Goal: Information Seeking & Learning: Learn about a topic

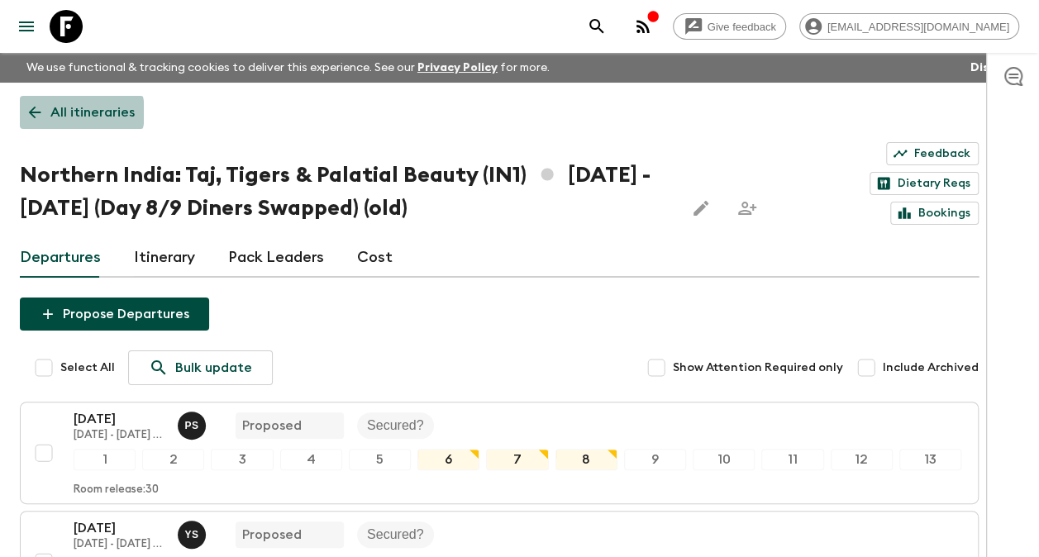
click at [64, 112] on p "All itineraries" at bounding box center [92, 112] width 84 height 20
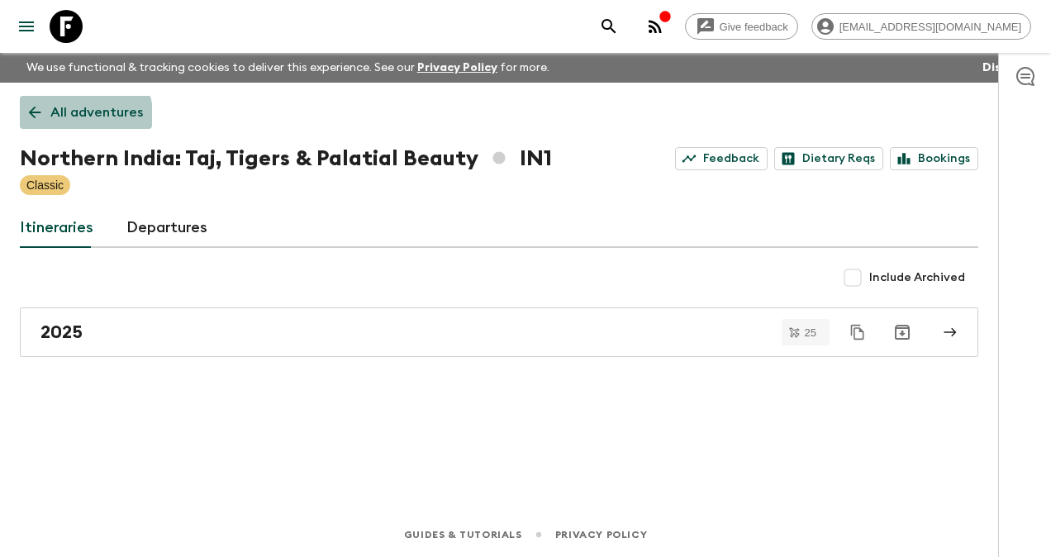
click at [81, 115] on p "All adventures" at bounding box center [96, 112] width 93 height 20
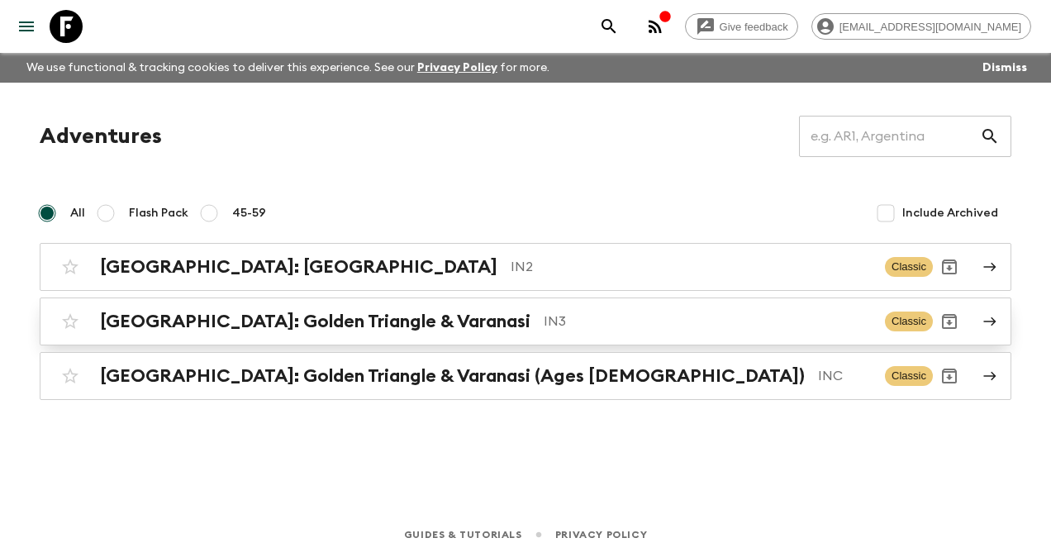
click at [234, 317] on h2 "[GEOGRAPHIC_DATA]: Golden Triangle & Varanasi" at bounding box center [315, 321] width 431 height 21
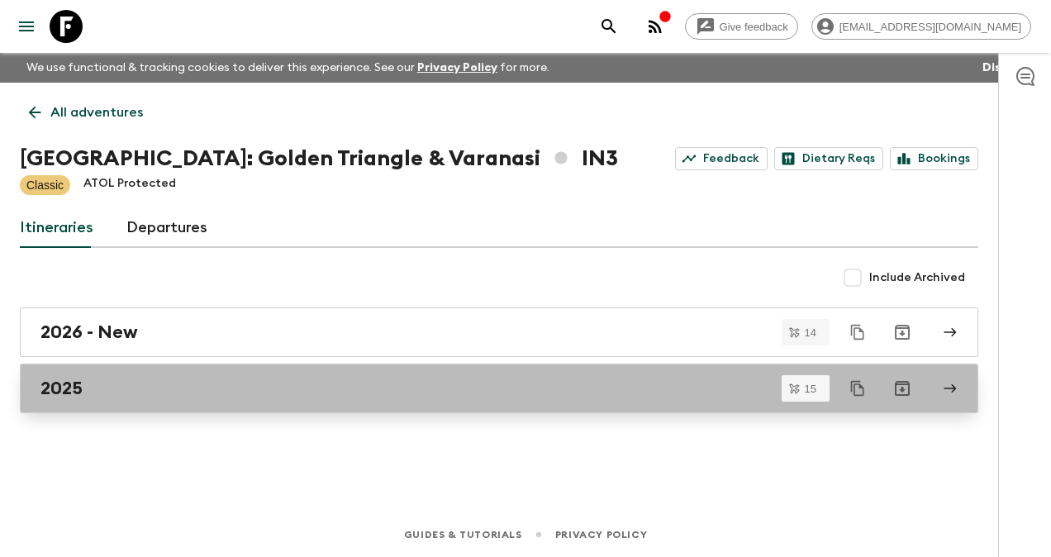
click at [96, 379] on div "2025" at bounding box center [483, 388] width 886 height 21
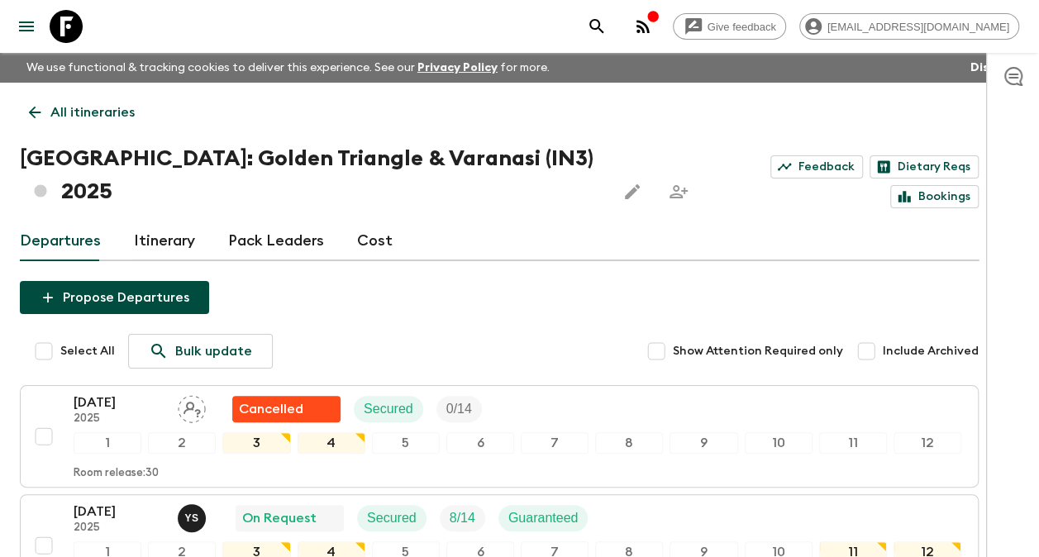
click at [256, 222] on link "Pack Leaders" at bounding box center [276, 242] width 96 height 40
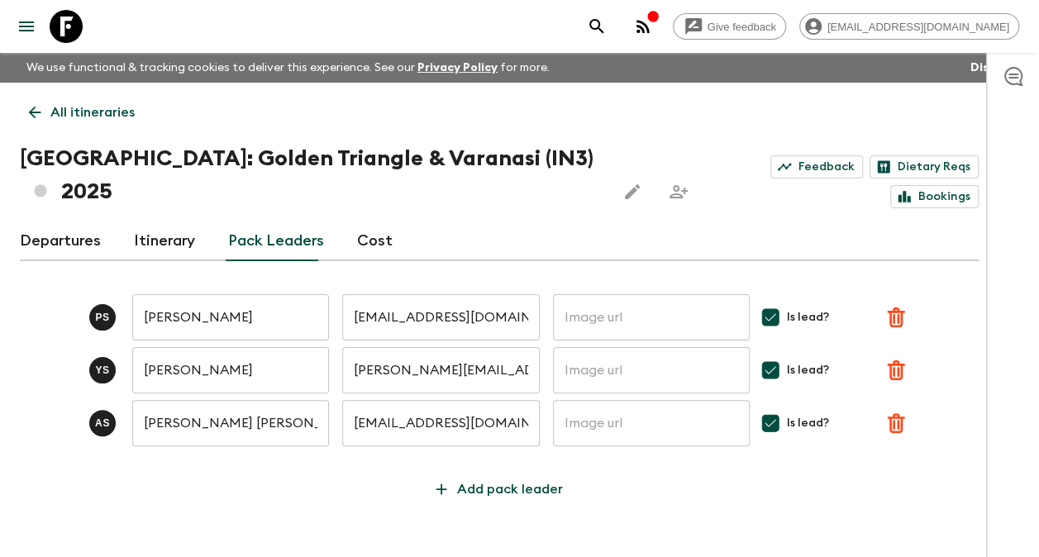
click at [35, 222] on link "Departures" at bounding box center [60, 242] width 81 height 40
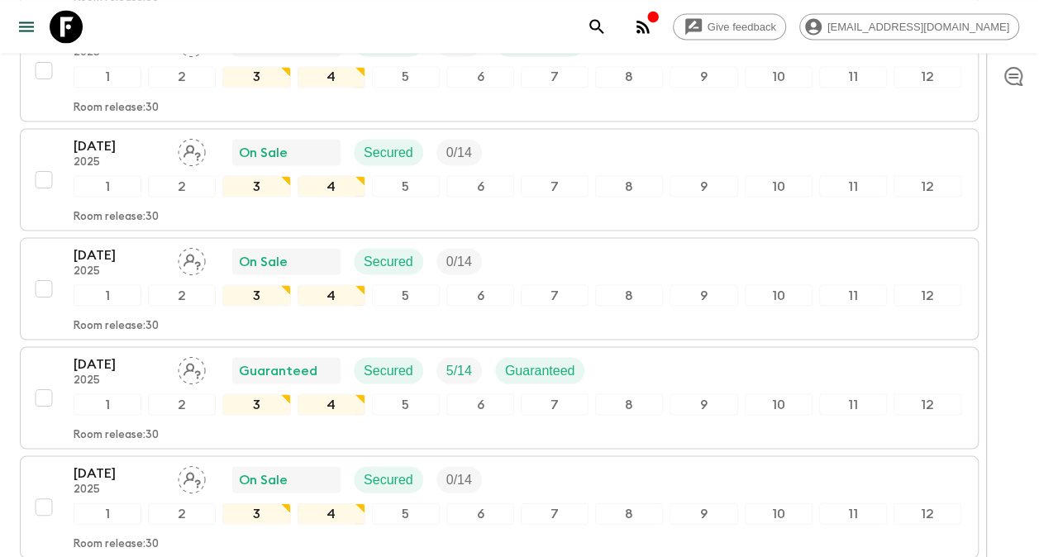
scroll to position [1461, 0]
